Goal: Check status: Check status

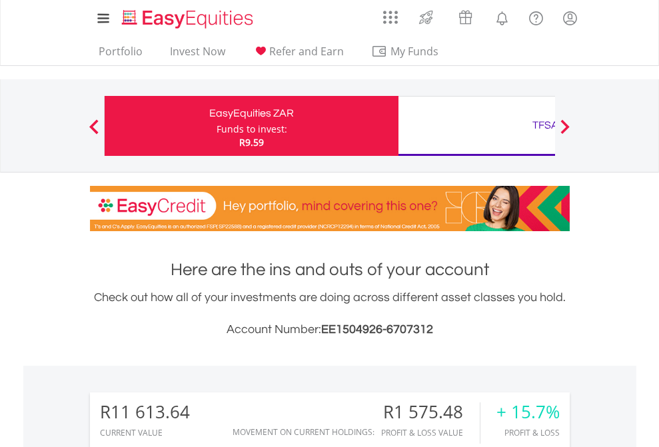
scroll to position [128, 209]
click at [217, 126] on div "Funds to invest:" at bounding box center [252, 129] width 71 height 13
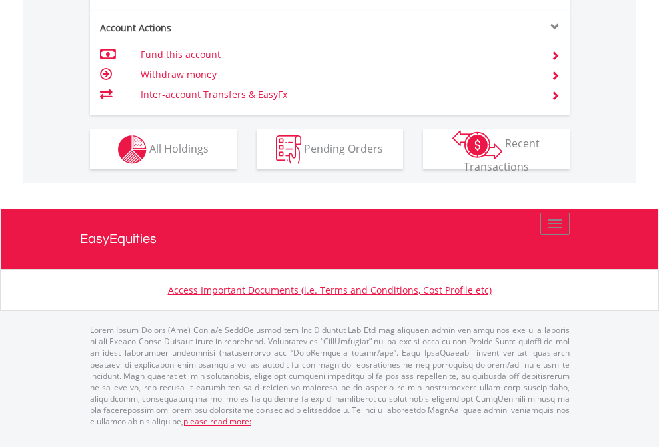
scroll to position [1163, 0]
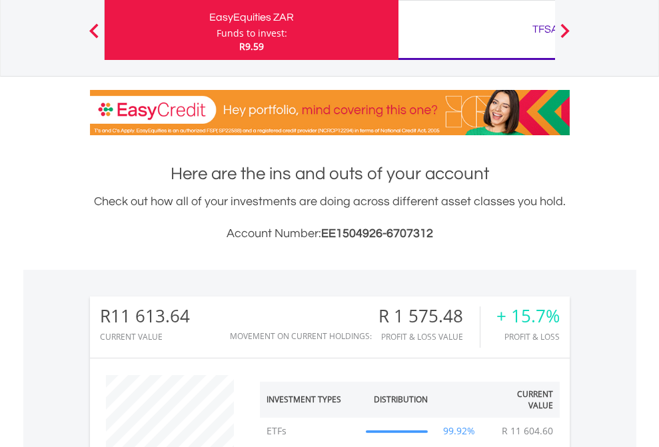
click at [477, 30] on div "TFSA" at bounding box center [546, 29] width 278 height 19
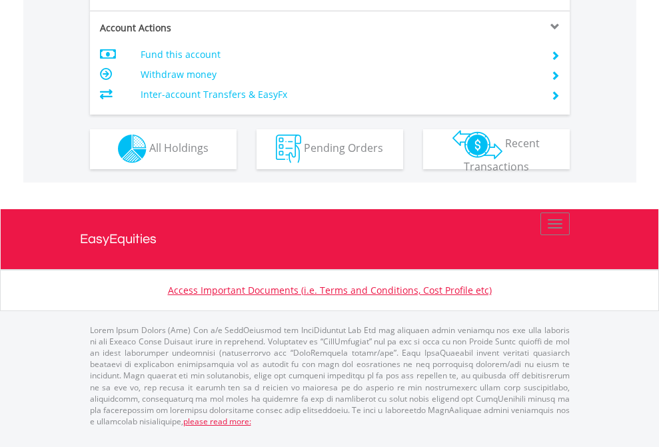
scroll to position [1247, 0]
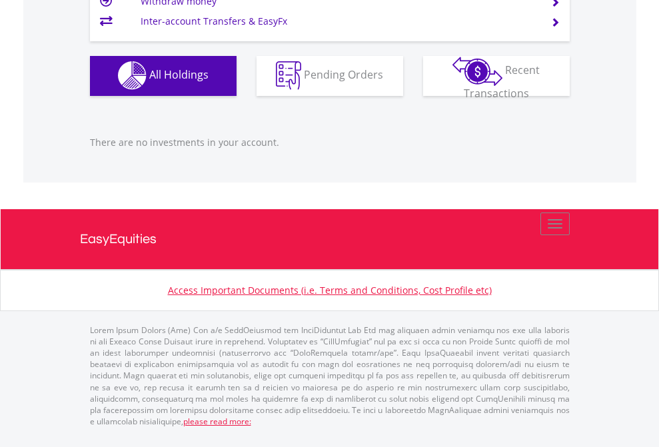
scroll to position [1320, 0]
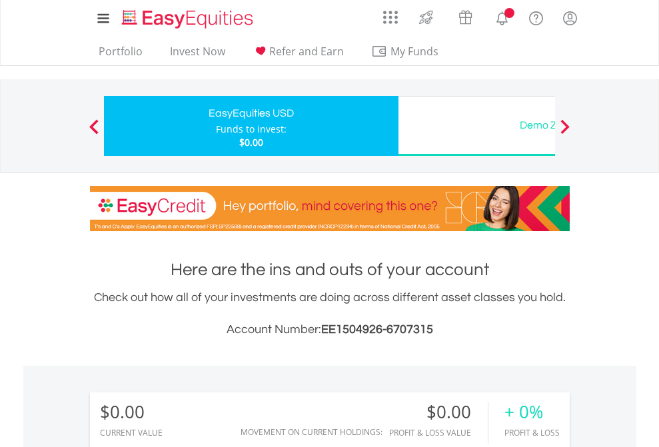
scroll to position [128, 209]
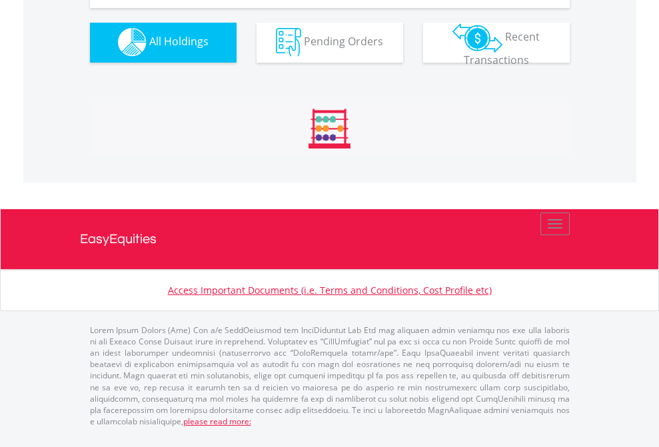
scroll to position [1320, 0]
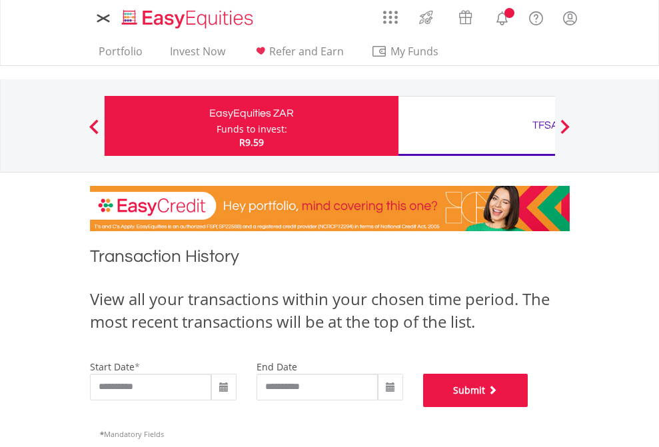
click at [529, 407] on button "Submit" at bounding box center [475, 390] width 105 height 33
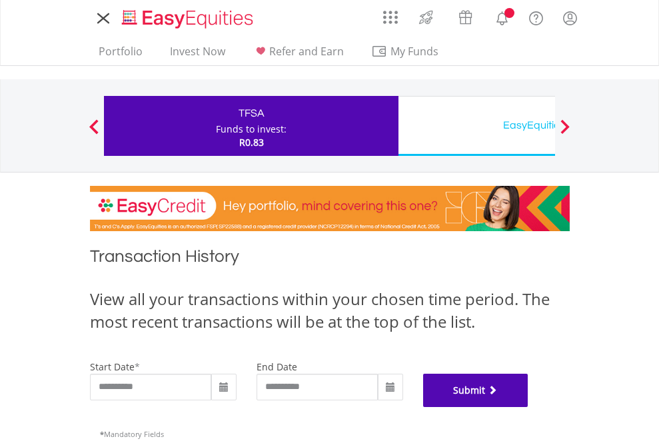
click at [529, 407] on button "Submit" at bounding box center [475, 390] width 105 height 33
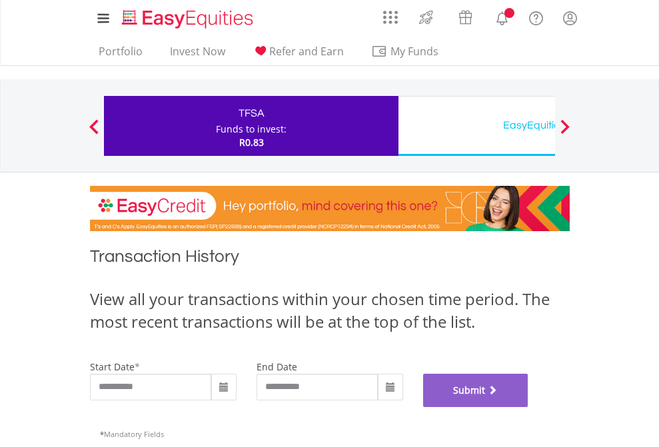
scroll to position [541, 0]
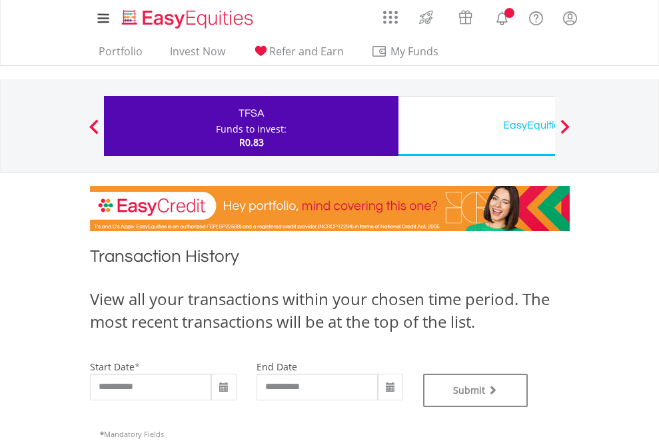
click at [477, 126] on div "EasyEquities USD" at bounding box center [546, 125] width 278 height 19
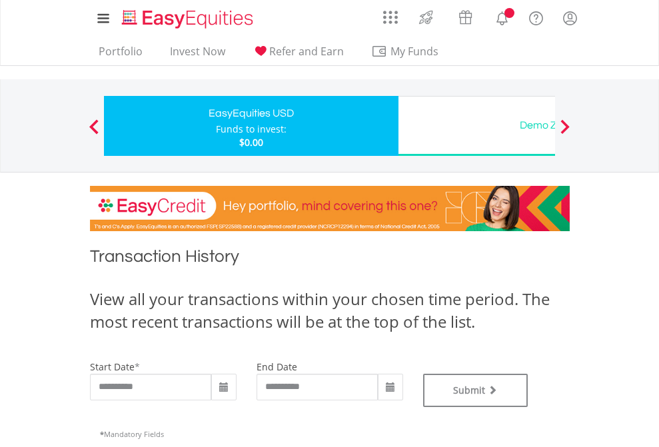
type input "**********"
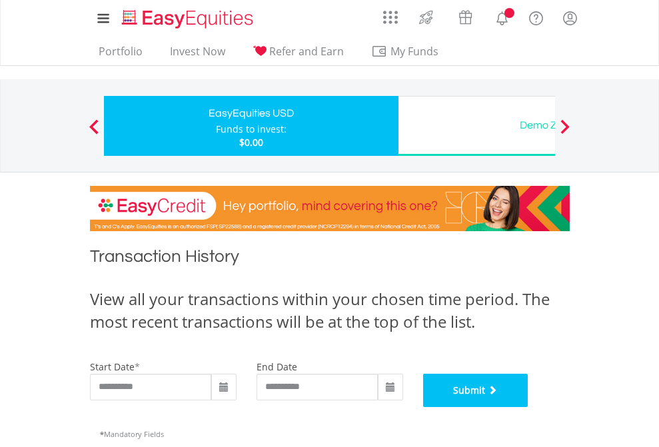
click at [529, 407] on button "Submit" at bounding box center [475, 390] width 105 height 33
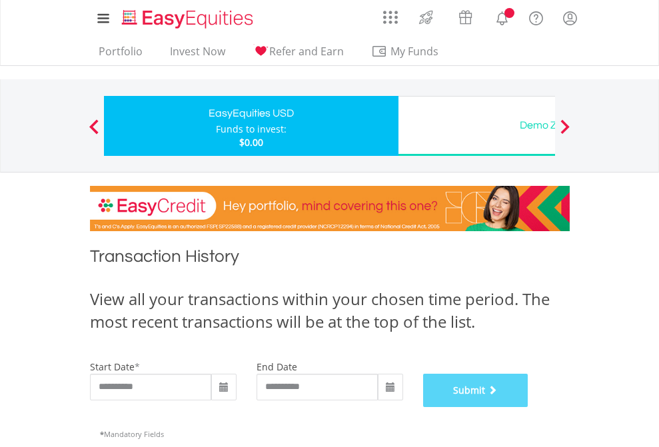
scroll to position [541, 0]
